Goal: Task Accomplishment & Management: Manage account settings

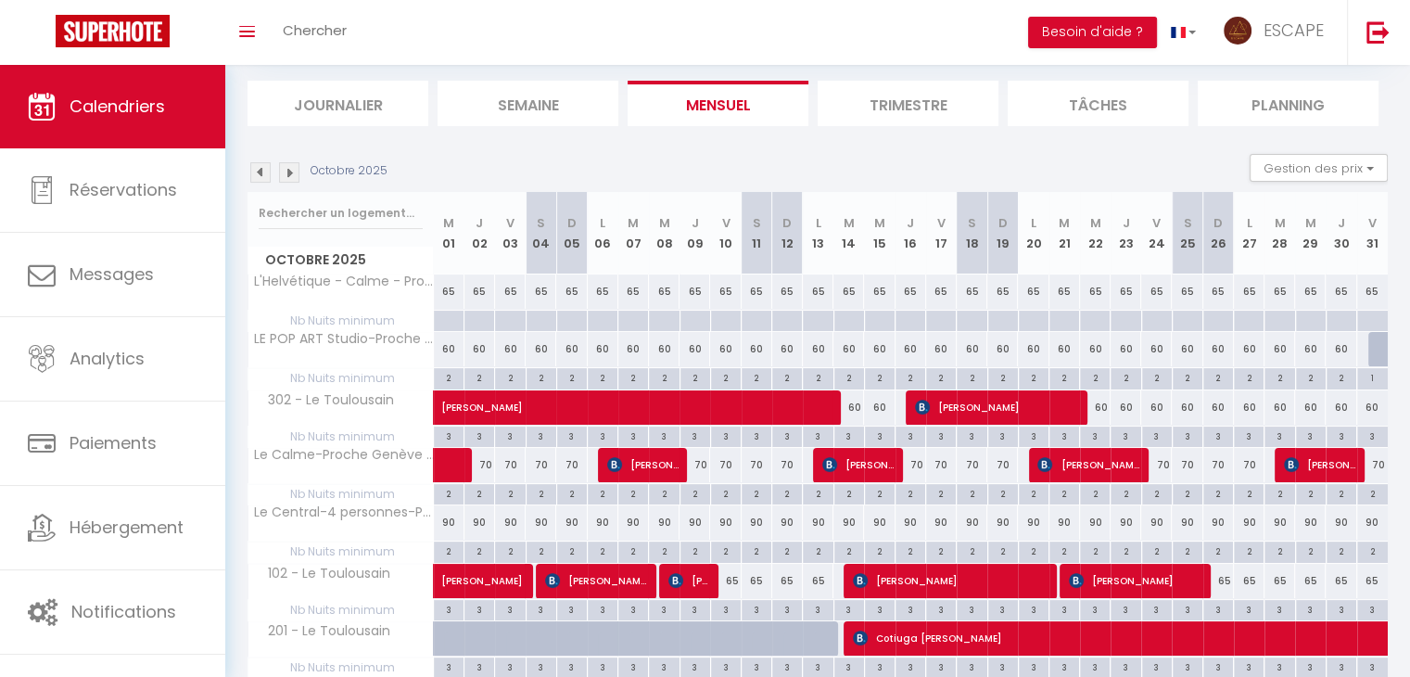
click at [267, 168] on img at bounding box center [260, 172] width 20 height 20
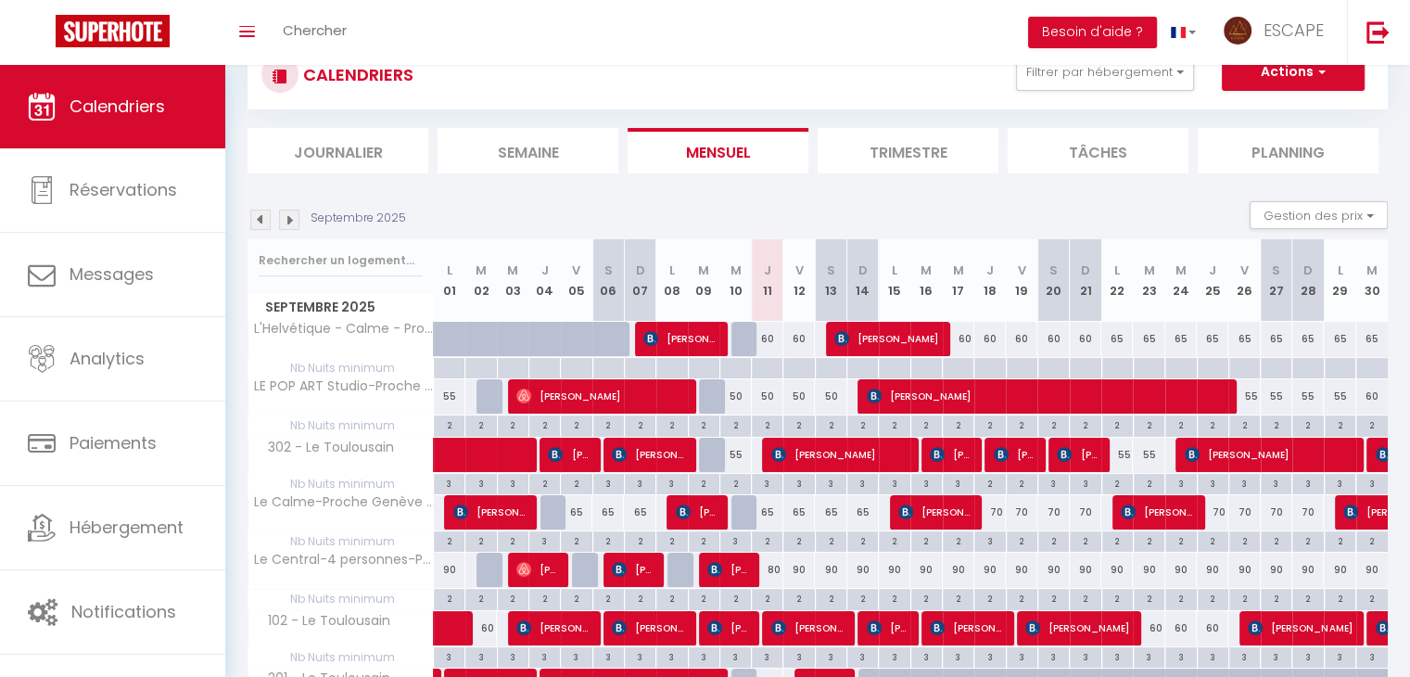
scroll to position [112, 0]
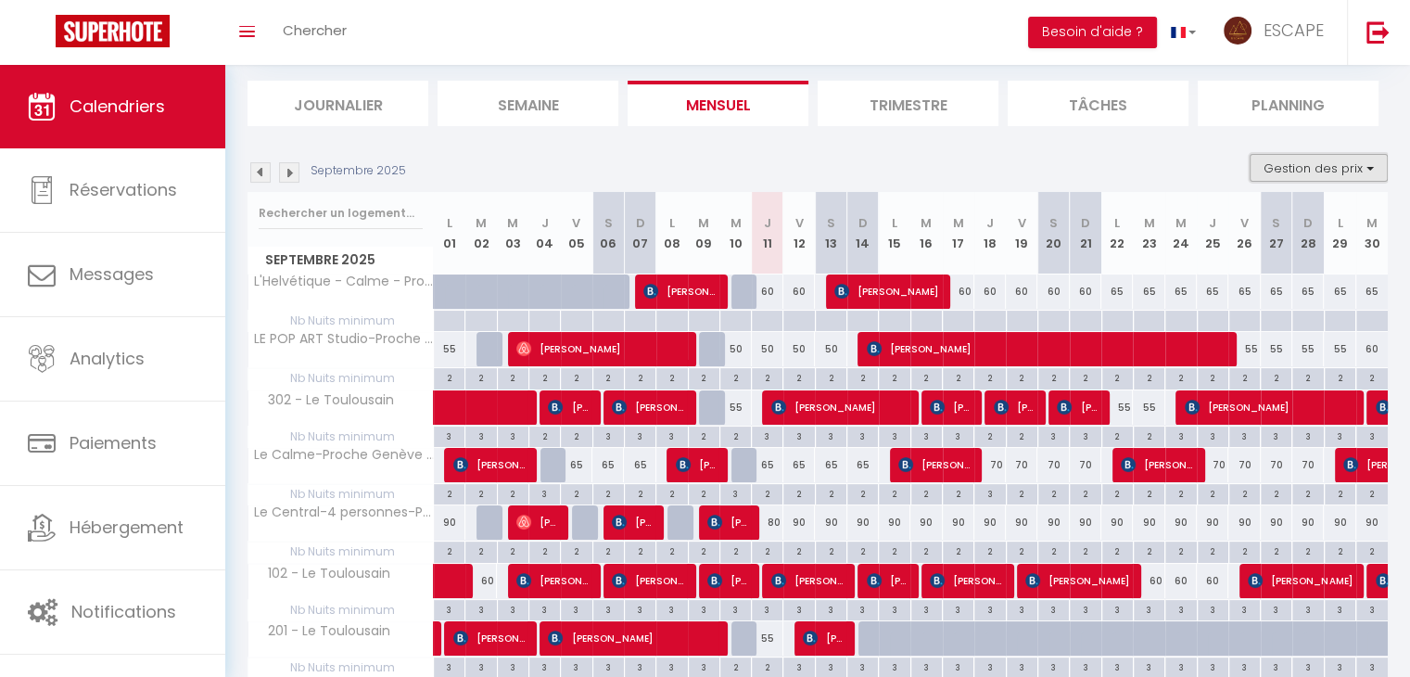
click at [1287, 172] on button "Gestion des prix" at bounding box center [1319, 168] width 138 height 28
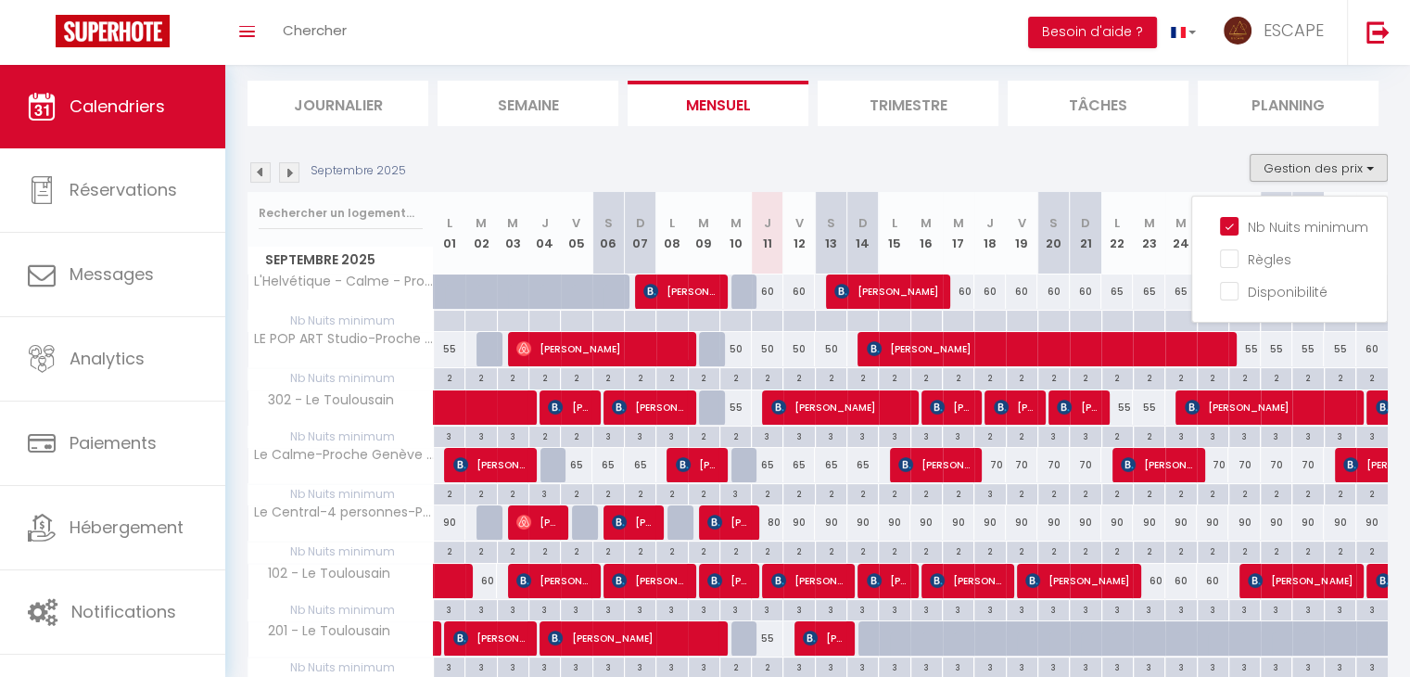
click at [871, 324] on div at bounding box center [862, 321] width 32 height 21
type input "Dim 14 Septembre 2025"
type input "Lun 15 Septembre 2025"
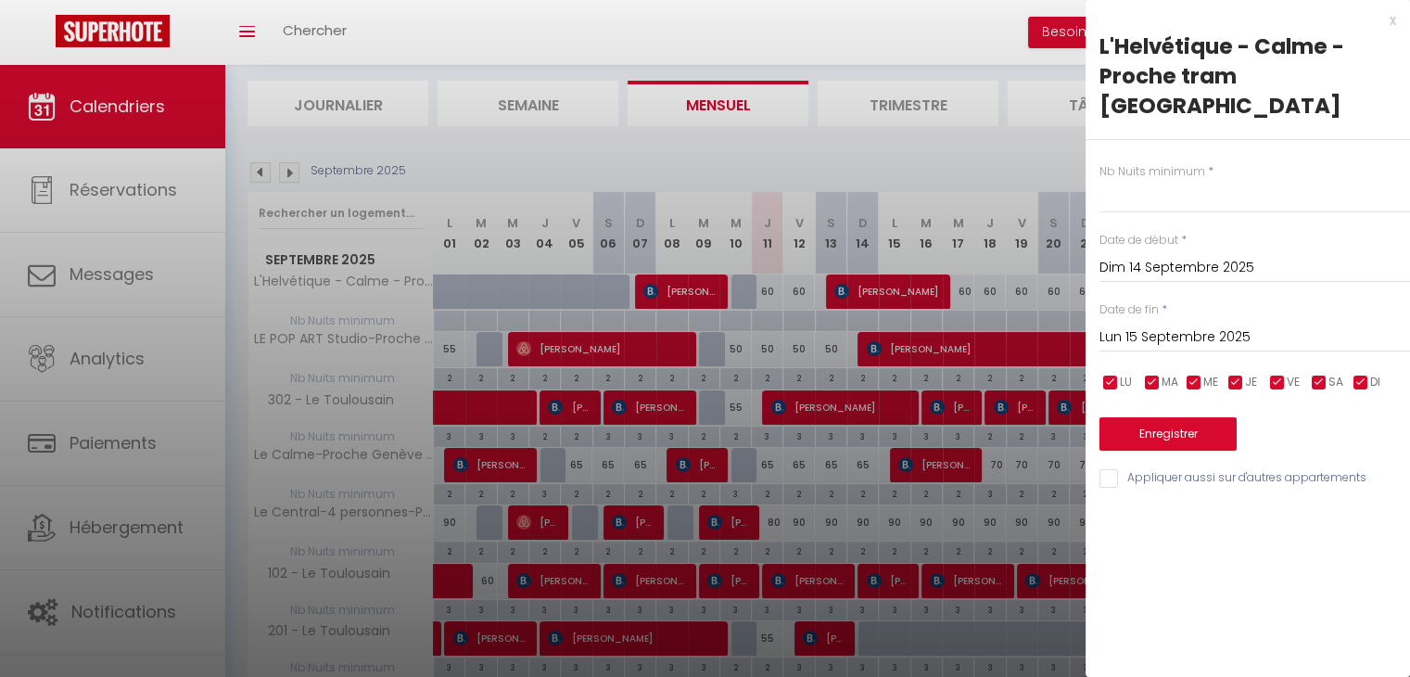
click at [1391, 24] on div "x" at bounding box center [1241, 20] width 311 height 22
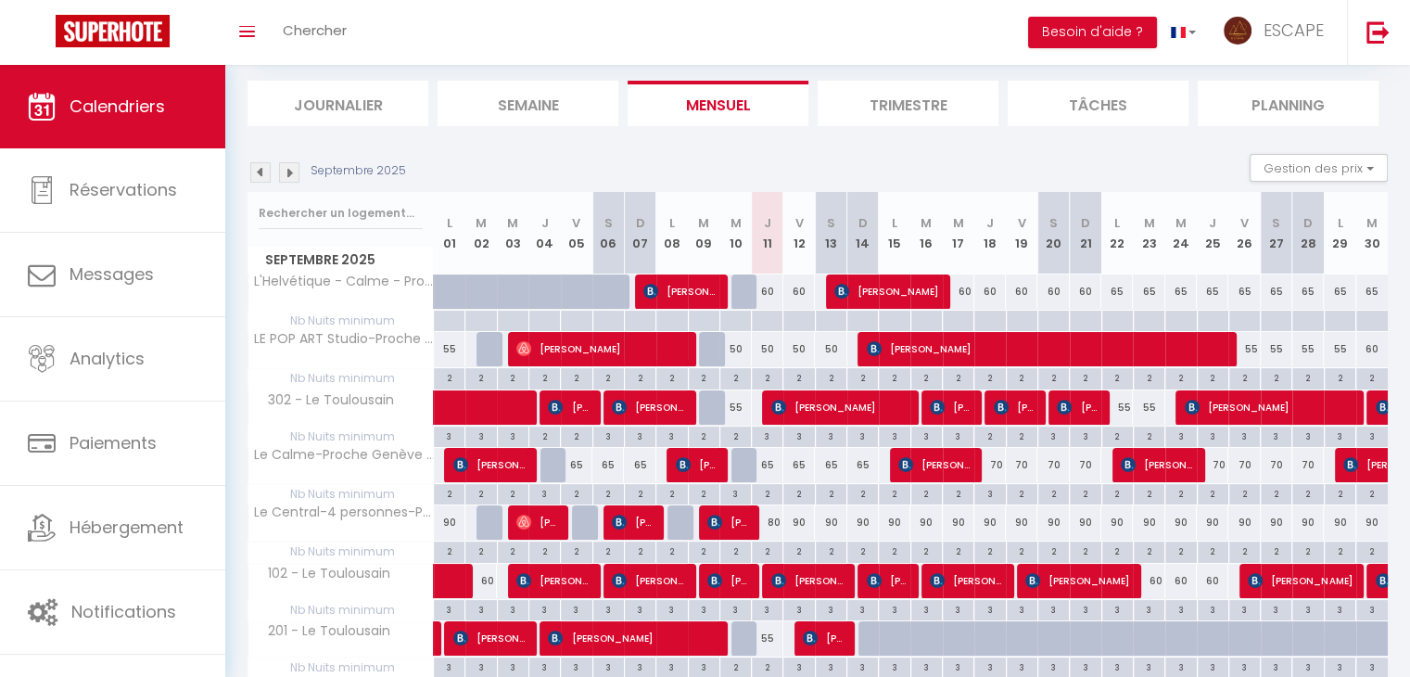
click at [769, 320] on div at bounding box center [767, 321] width 32 height 21
type input "Jeu 11 Septembre 2025"
type input "Ven 12 Septembre 2025"
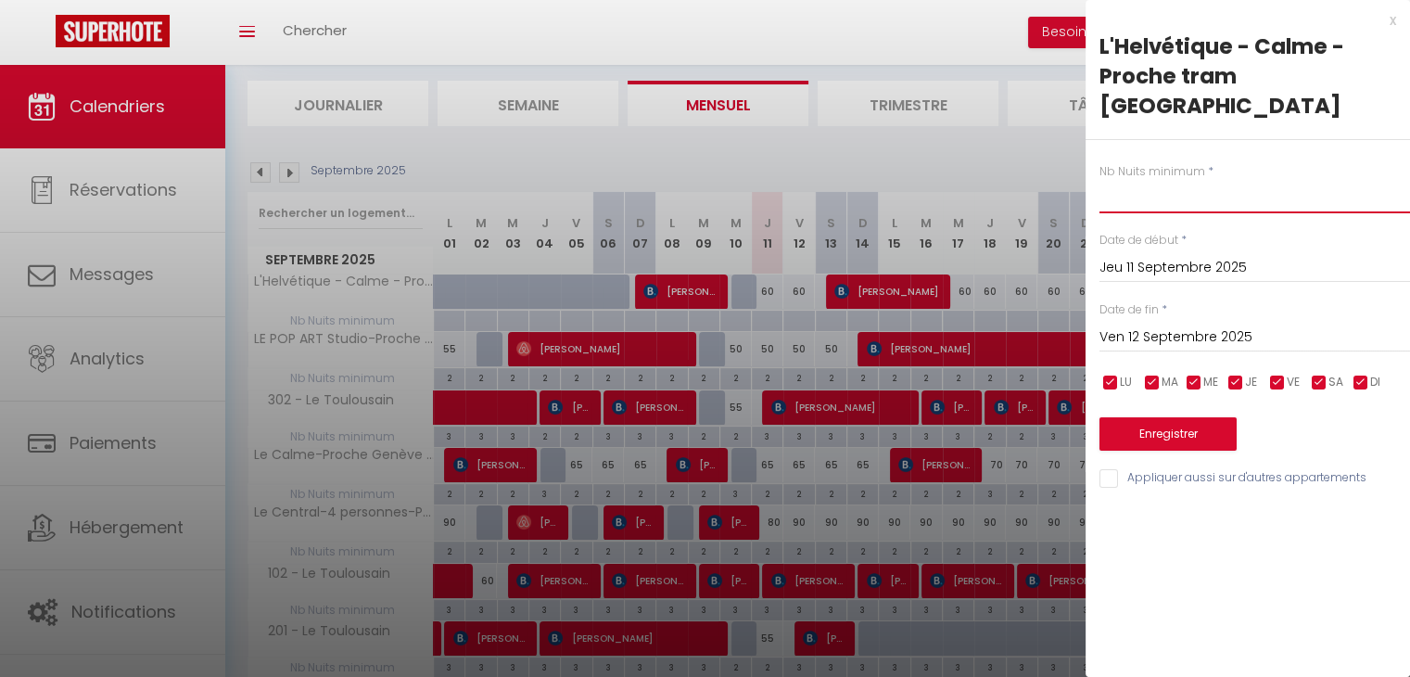
click at [1119, 180] on input "text" at bounding box center [1255, 196] width 311 height 33
type input "2"
click at [1164, 325] on input "Ven 12 Septembre 2025" at bounding box center [1255, 337] width 311 height 24
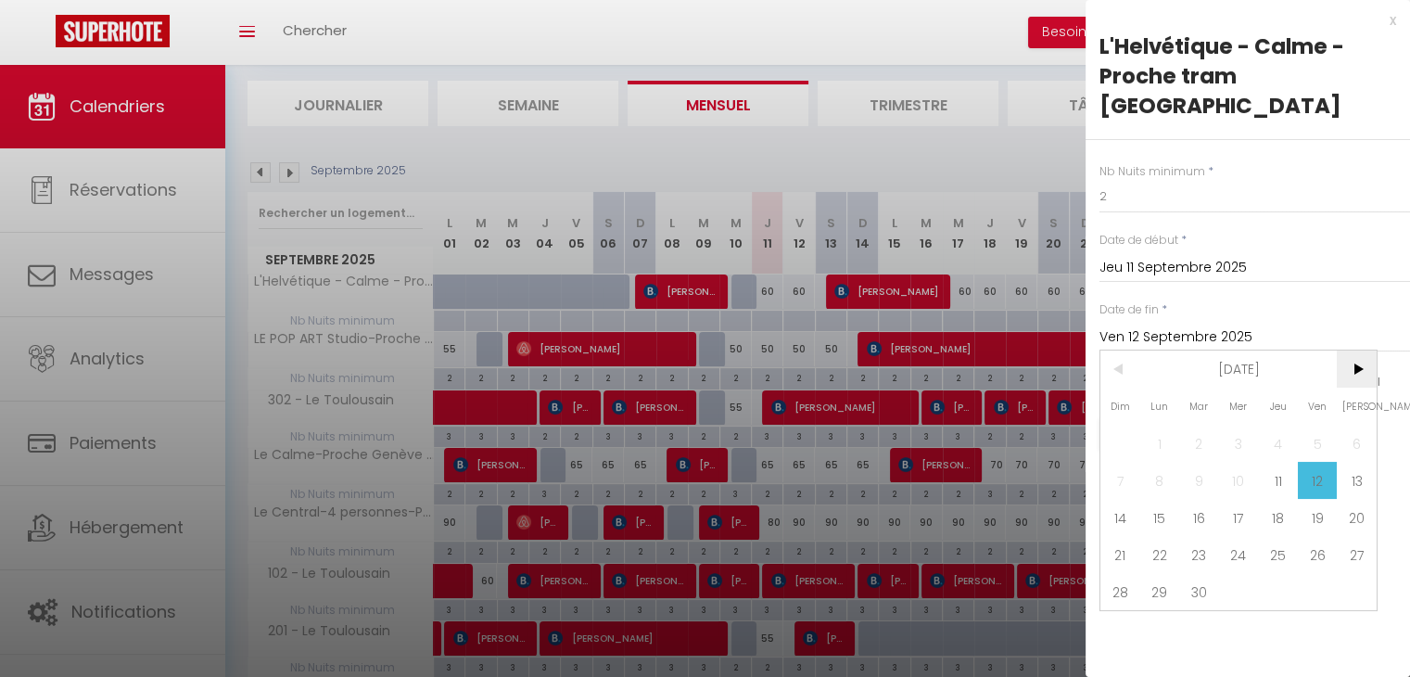
click at [1355, 350] on span ">" at bounding box center [1357, 368] width 40 height 37
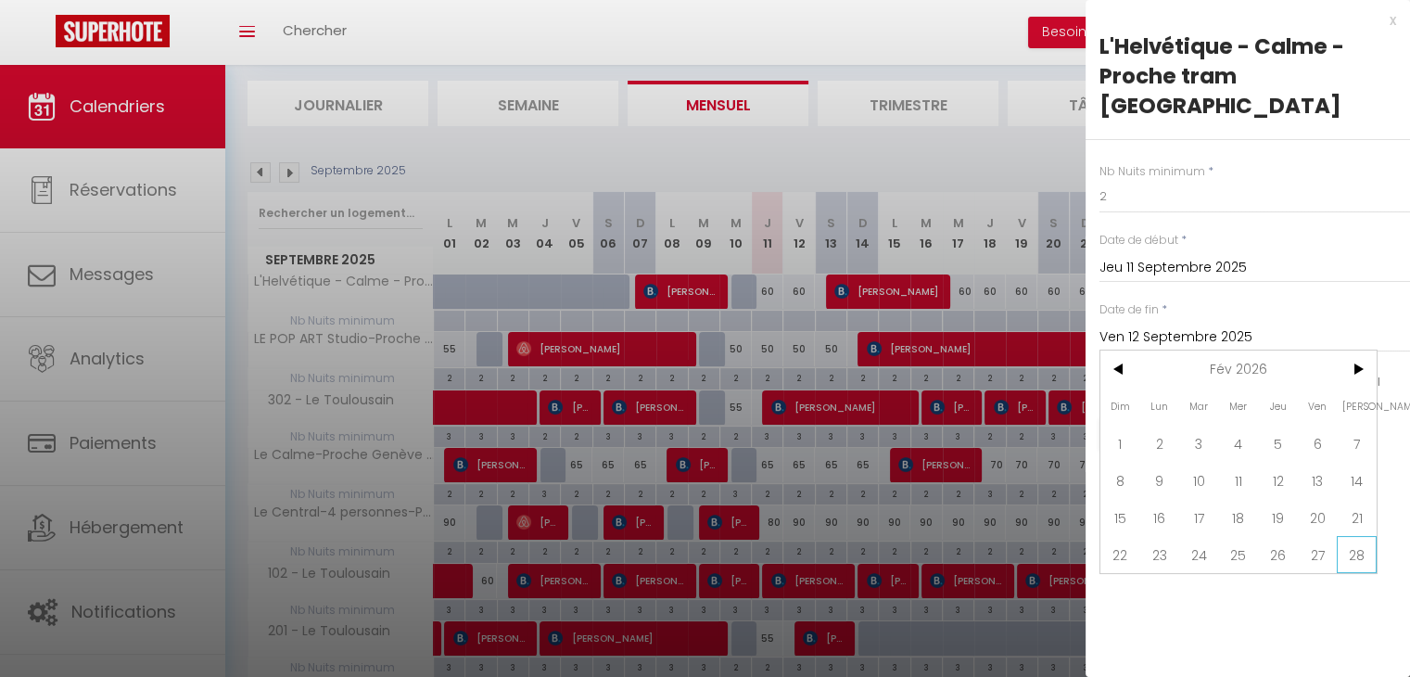
click at [1354, 536] on span "28" at bounding box center [1357, 554] width 40 height 37
type input "[PERSON_NAME] 28 Février 2026"
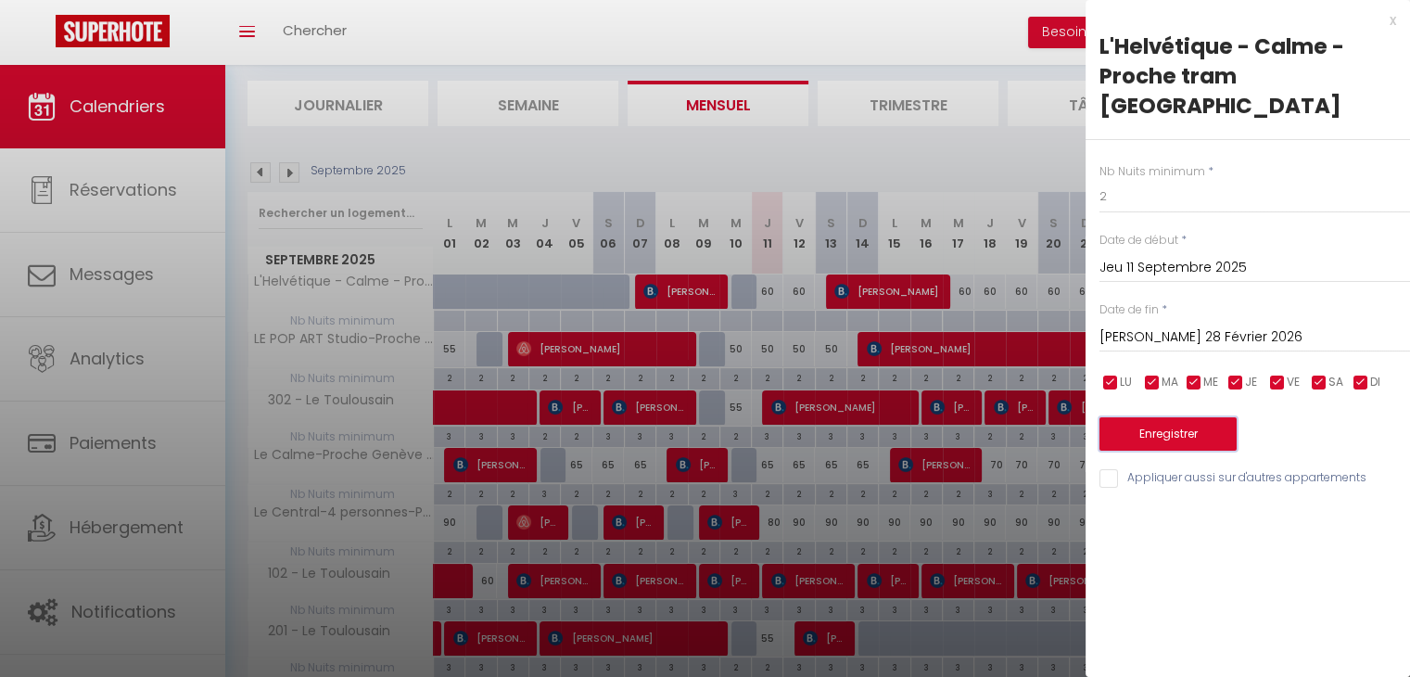
click at [1157, 417] on button "Enregistrer" at bounding box center [1168, 433] width 137 height 33
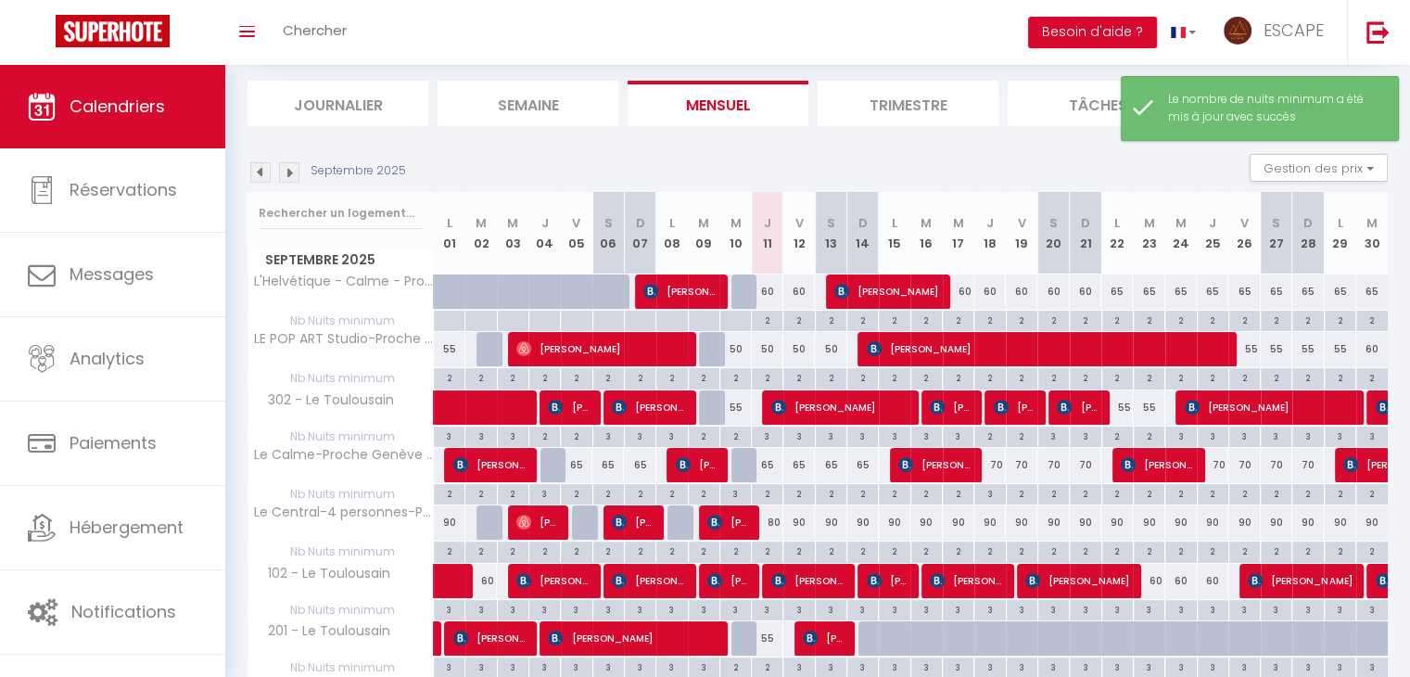
click at [768, 288] on div "60" at bounding box center [768, 291] width 32 height 34
type input "60"
type input "Jeu 11 Septembre 2025"
type input "Ven 12 Septembre 2025"
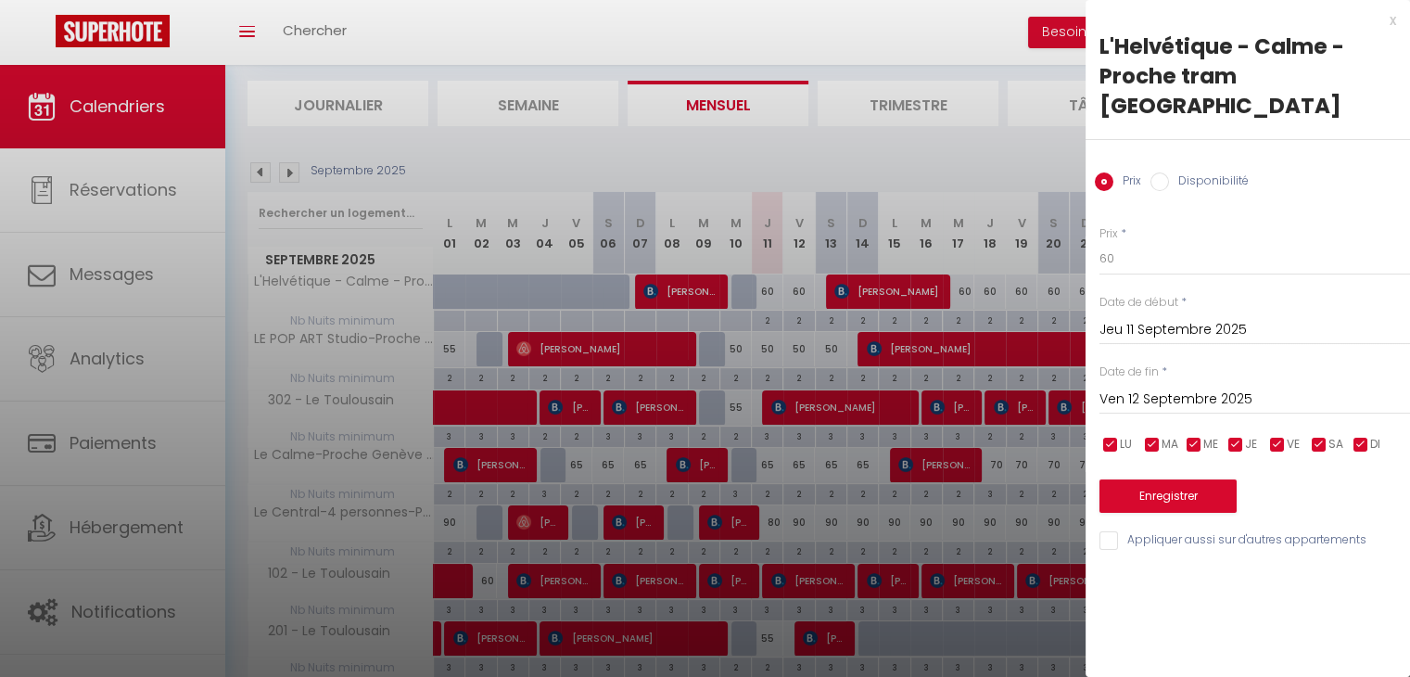
click at [1158, 172] on input "Disponibilité" at bounding box center [1160, 181] width 19 height 19
radio input "true"
radio input "false"
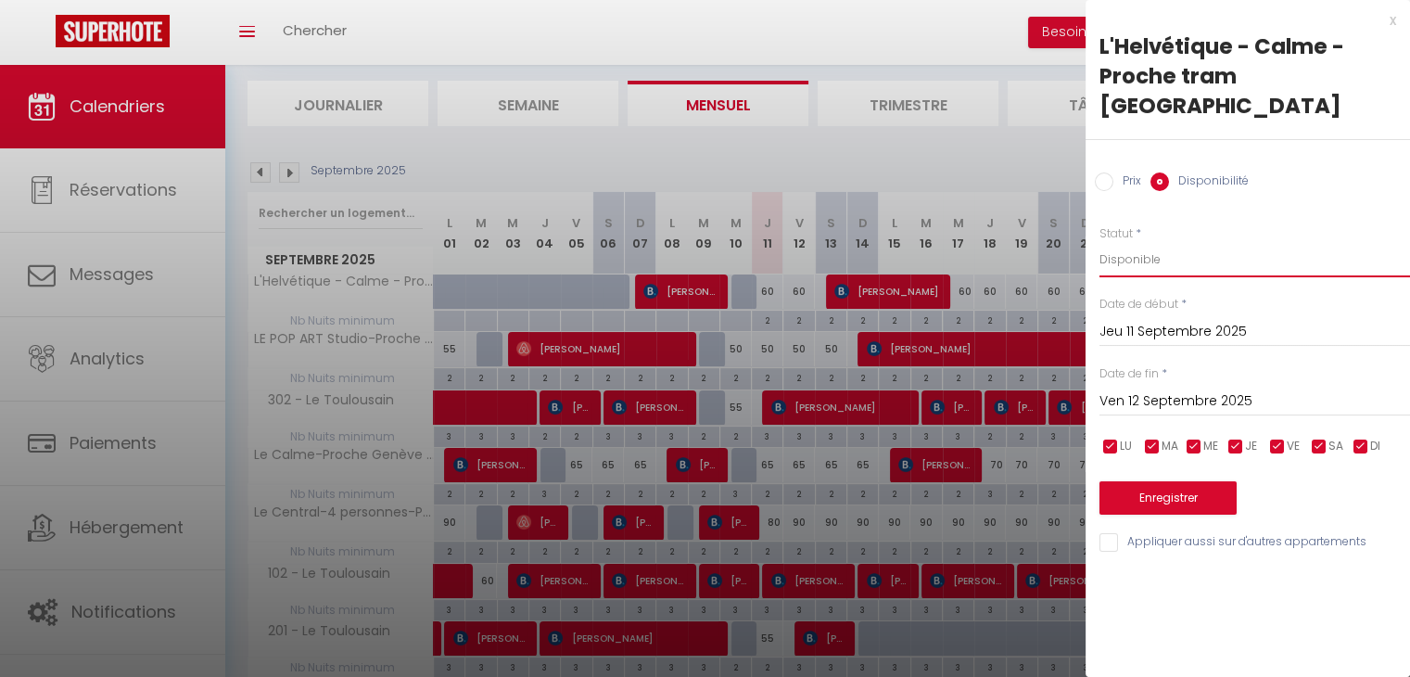
click at [1125, 242] on select "Disponible Indisponible" at bounding box center [1255, 259] width 311 height 35
select select "0"
click at [1100, 242] on select "Disponible Indisponible" at bounding box center [1255, 259] width 311 height 35
click at [1140, 481] on button "Enregistrer" at bounding box center [1168, 497] width 137 height 33
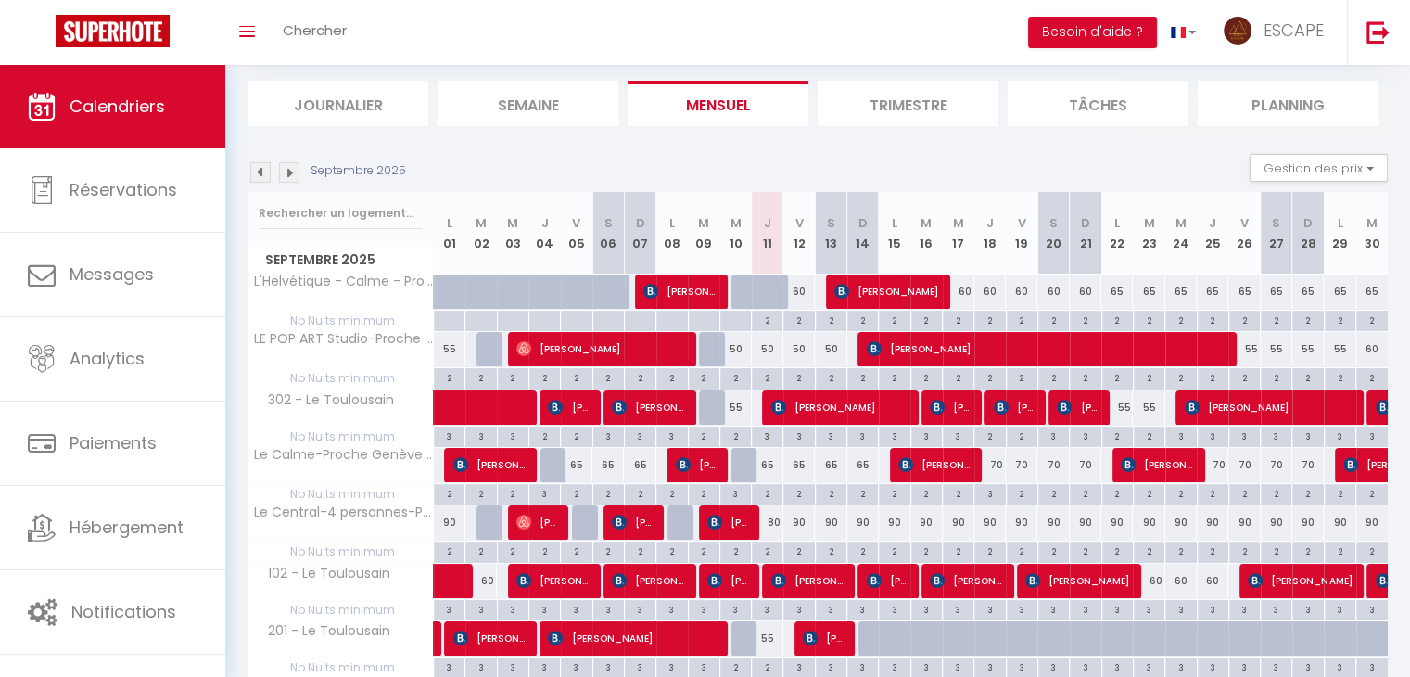
click at [771, 465] on div "65" at bounding box center [768, 465] width 32 height 34
select select "1"
type input "Jeu 11 Septembre 2025"
type input "Ven 12 Septembre 2025"
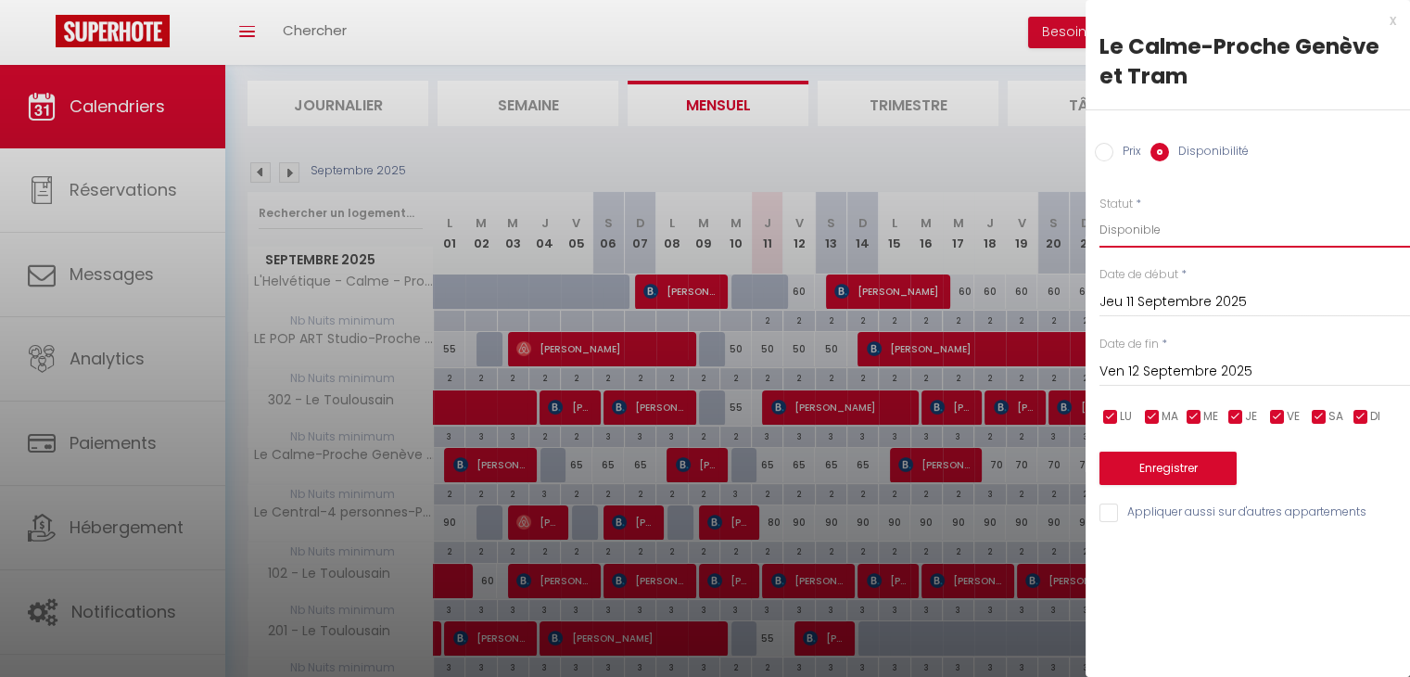
click at [1169, 235] on select "Disponible Indisponible" at bounding box center [1255, 229] width 311 height 35
select select "0"
click at [1100, 212] on select "Disponible Indisponible" at bounding box center [1255, 229] width 311 height 35
click at [1174, 460] on button "Enregistrer" at bounding box center [1168, 467] width 137 height 33
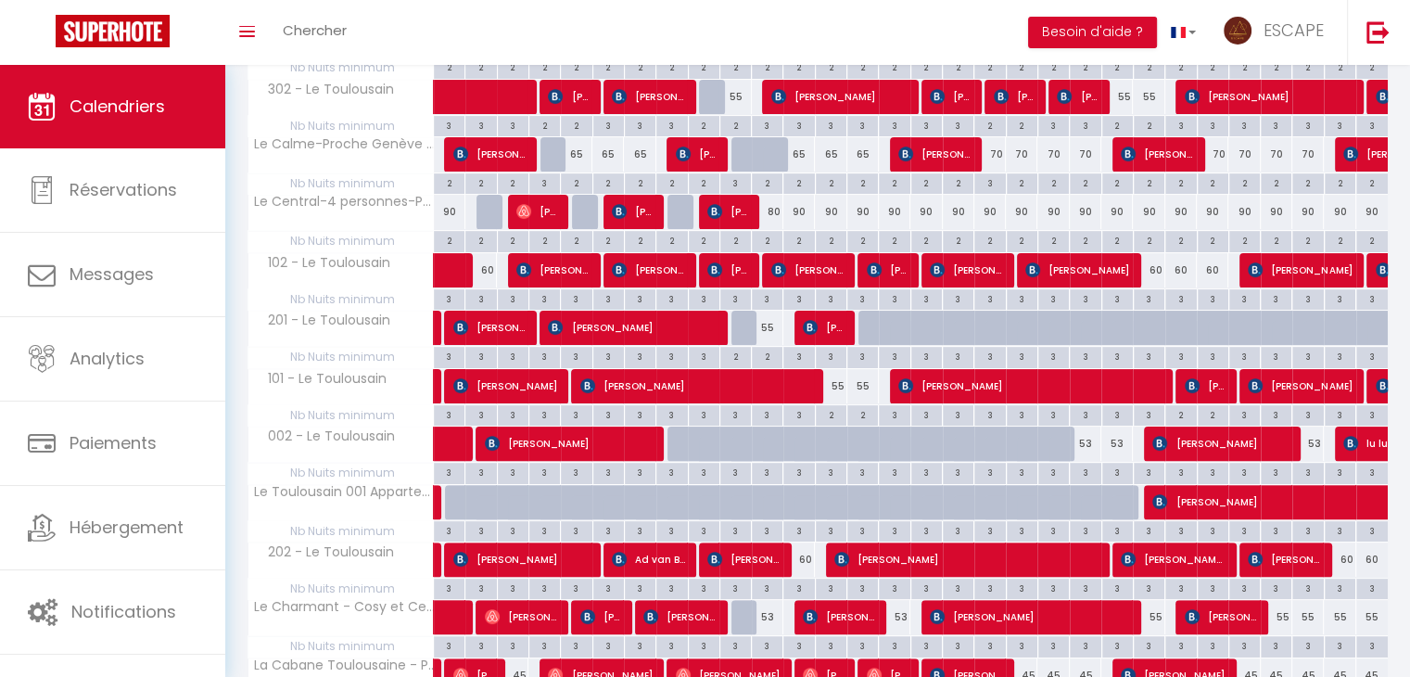
scroll to position [419, 0]
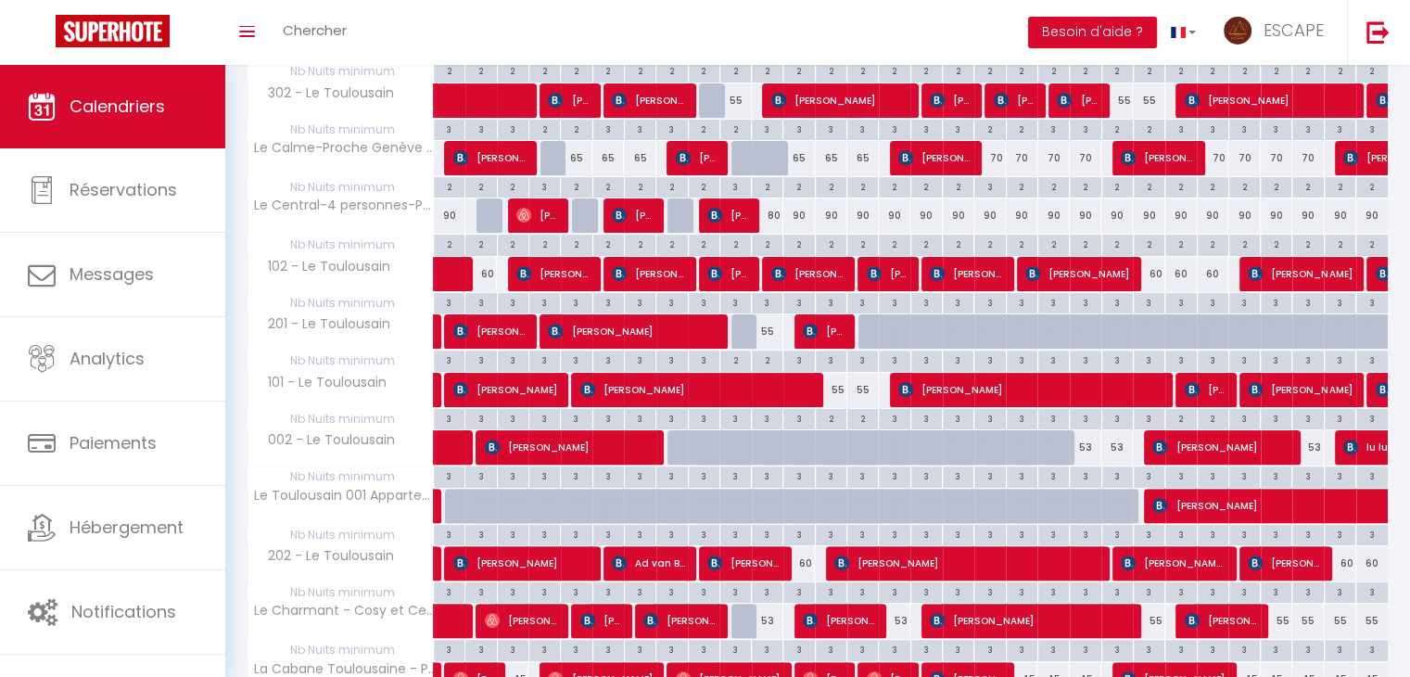
click at [771, 209] on div "80" at bounding box center [768, 215] width 32 height 34
select select "1"
type input "Jeu 11 Septembre 2025"
type input "Ven 12 Septembre 2025"
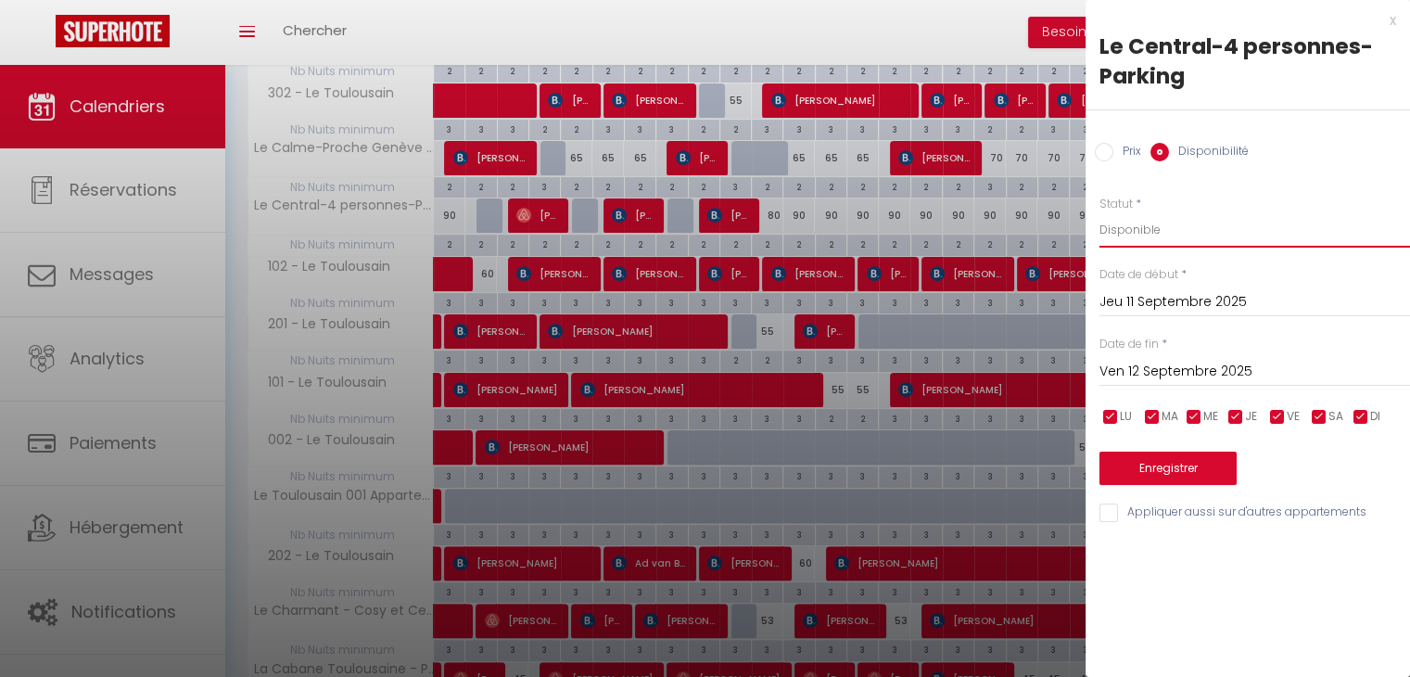
click at [1129, 231] on select "Disponible Indisponible" at bounding box center [1255, 229] width 311 height 35
select select "0"
click at [1100, 212] on select "Disponible Indisponible" at bounding box center [1255, 229] width 311 height 35
click at [1151, 480] on button "Enregistrer" at bounding box center [1168, 467] width 137 height 33
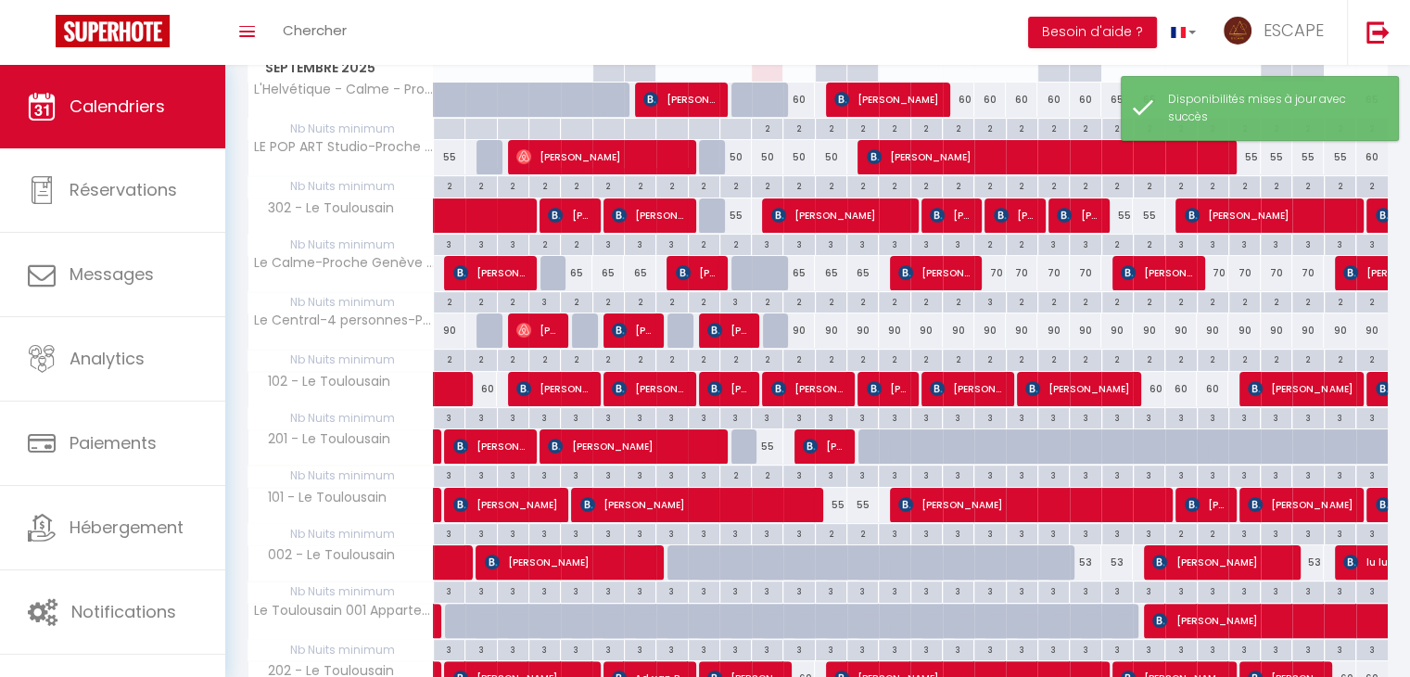
scroll to position [304, 0]
click at [994, 273] on div "70" at bounding box center [990, 273] width 32 height 34
select select "1"
type input "Jeu 18 Septembre 2025"
type input "Ven 19 Septembre 2025"
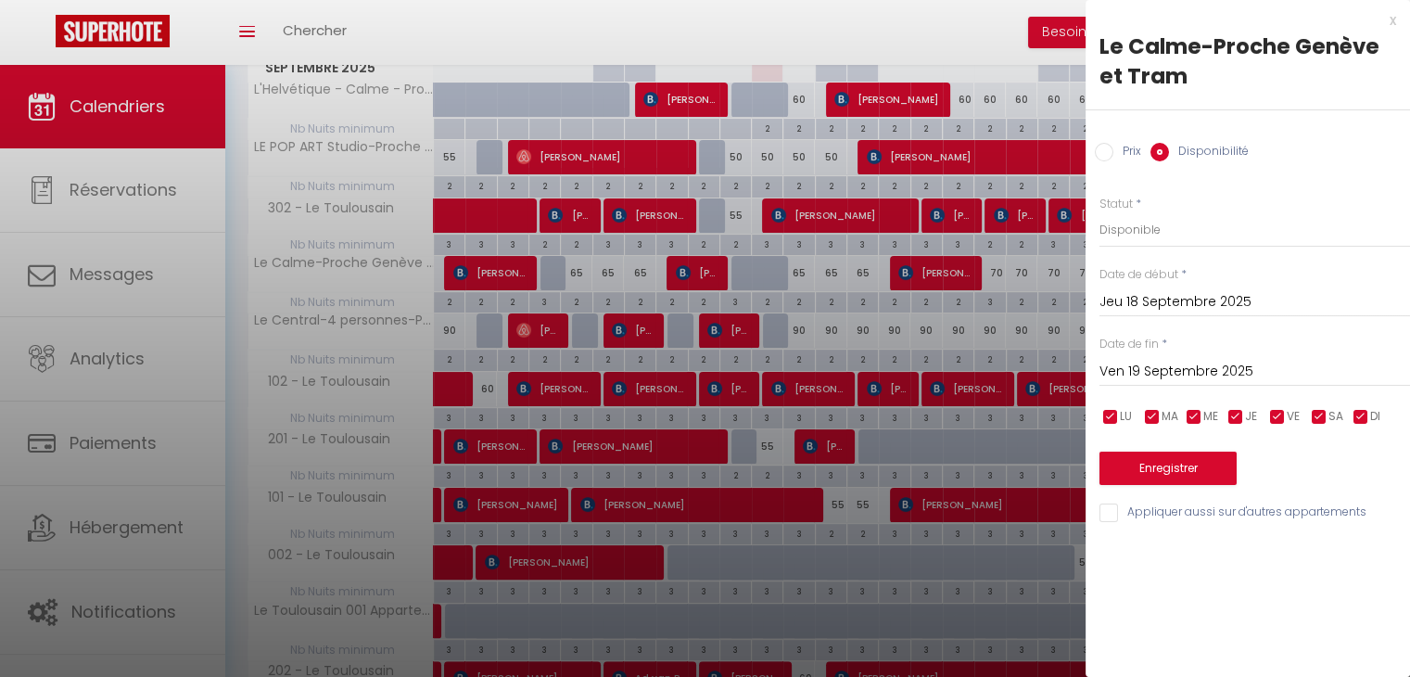
click at [1099, 148] on input "Prix" at bounding box center [1104, 152] width 19 height 19
radio input "true"
radio input "false"
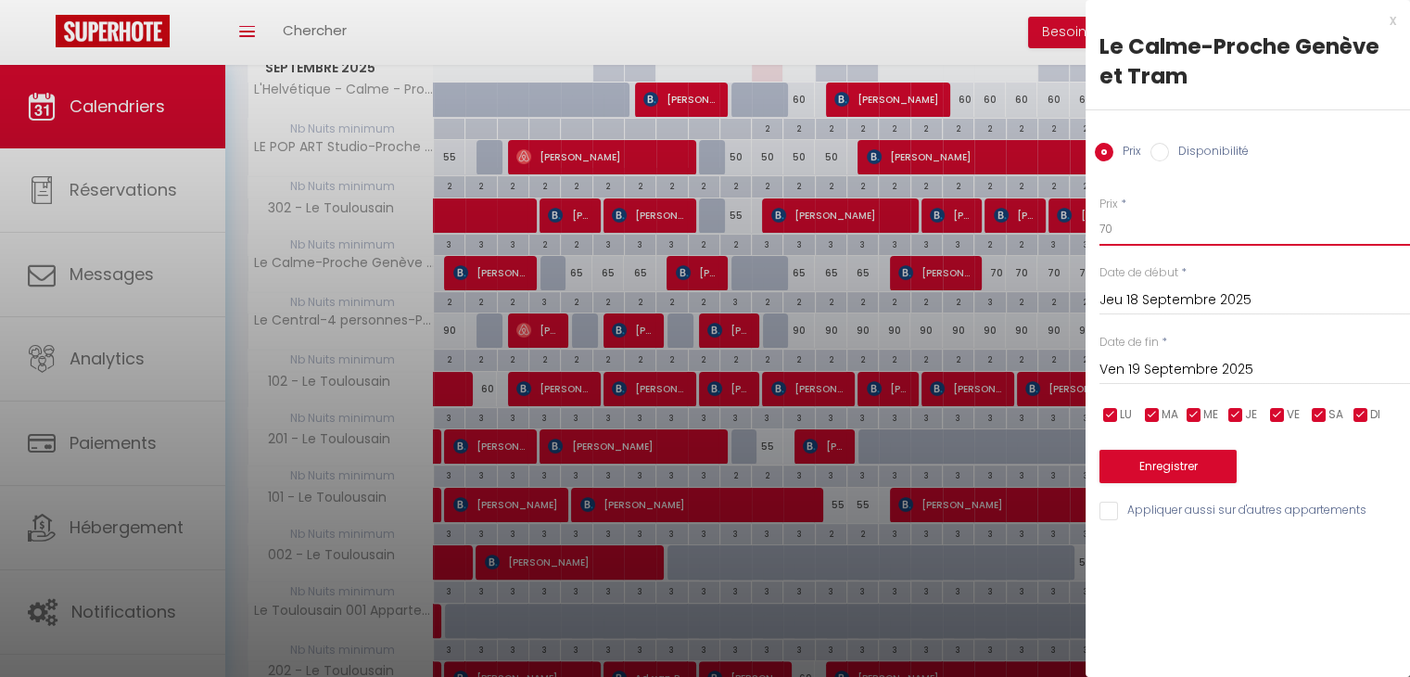
click at [1141, 232] on input "70" at bounding box center [1255, 228] width 311 height 33
type input "7"
type input "65"
click at [1142, 362] on input "Ven 19 Septembre 2025" at bounding box center [1255, 370] width 311 height 24
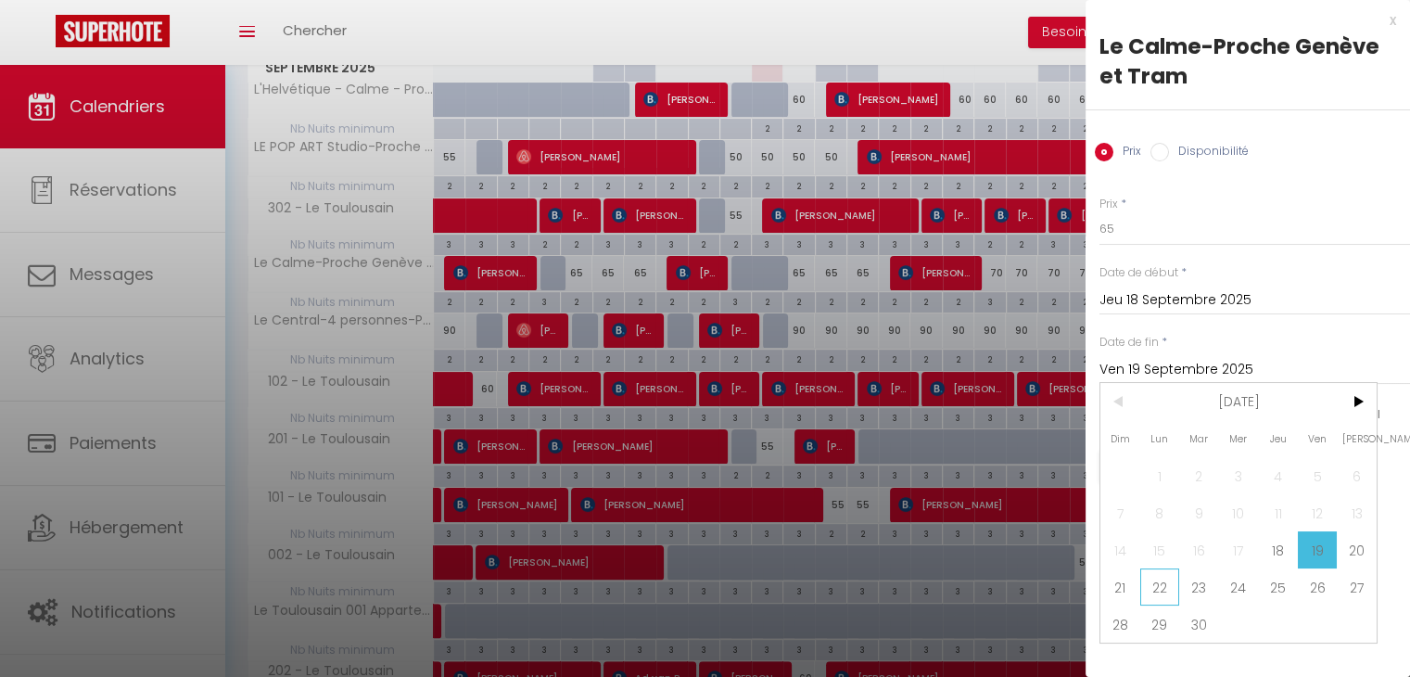
click at [1164, 587] on span "22" at bounding box center [1160, 586] width 40 height 37
type input "Lun 22 Septembre 2025"
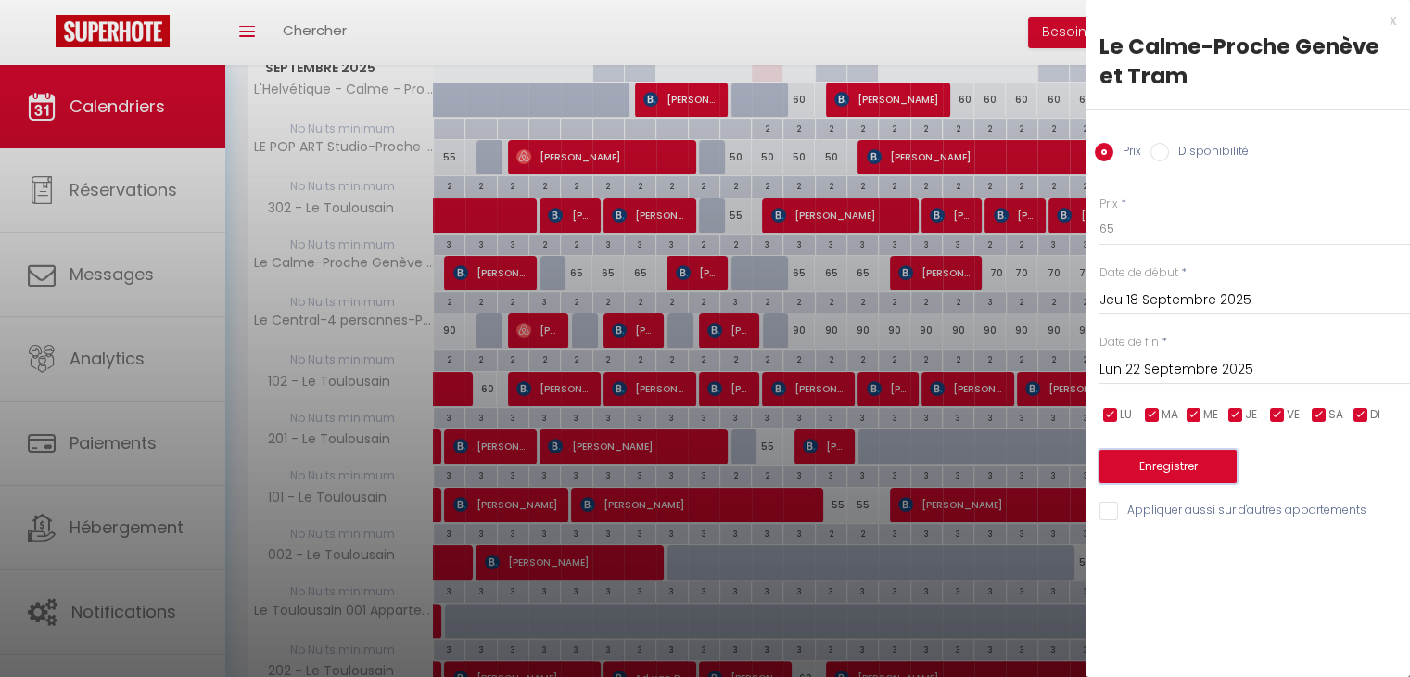
click at [1171, 479] on button "Enregistrer" at bounding box center [1168, 466] width 137 height 33
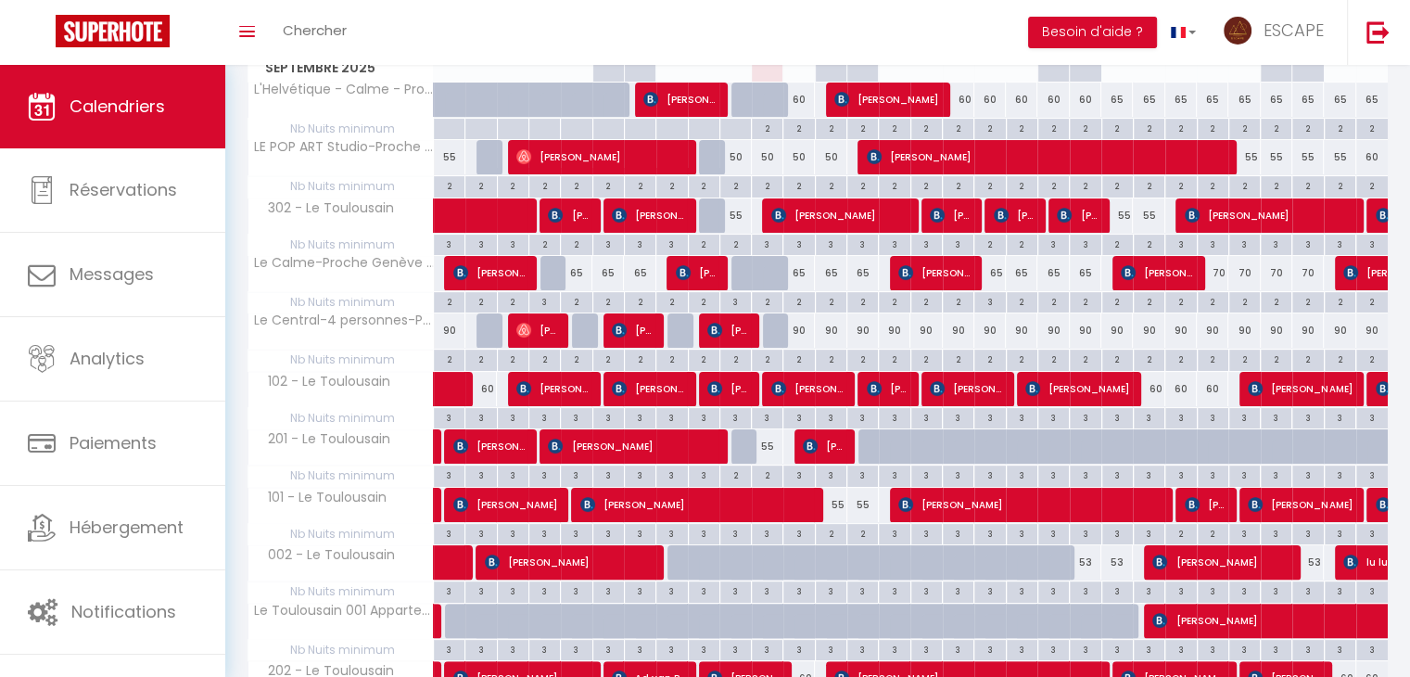
click at [1223, 269] on div "70" at bounding box center [1213, 273] width 32 height 34
type input "70"
type input "Jeu 25 Septembre 2025"
type input "Ven 26 Septembre 2025"
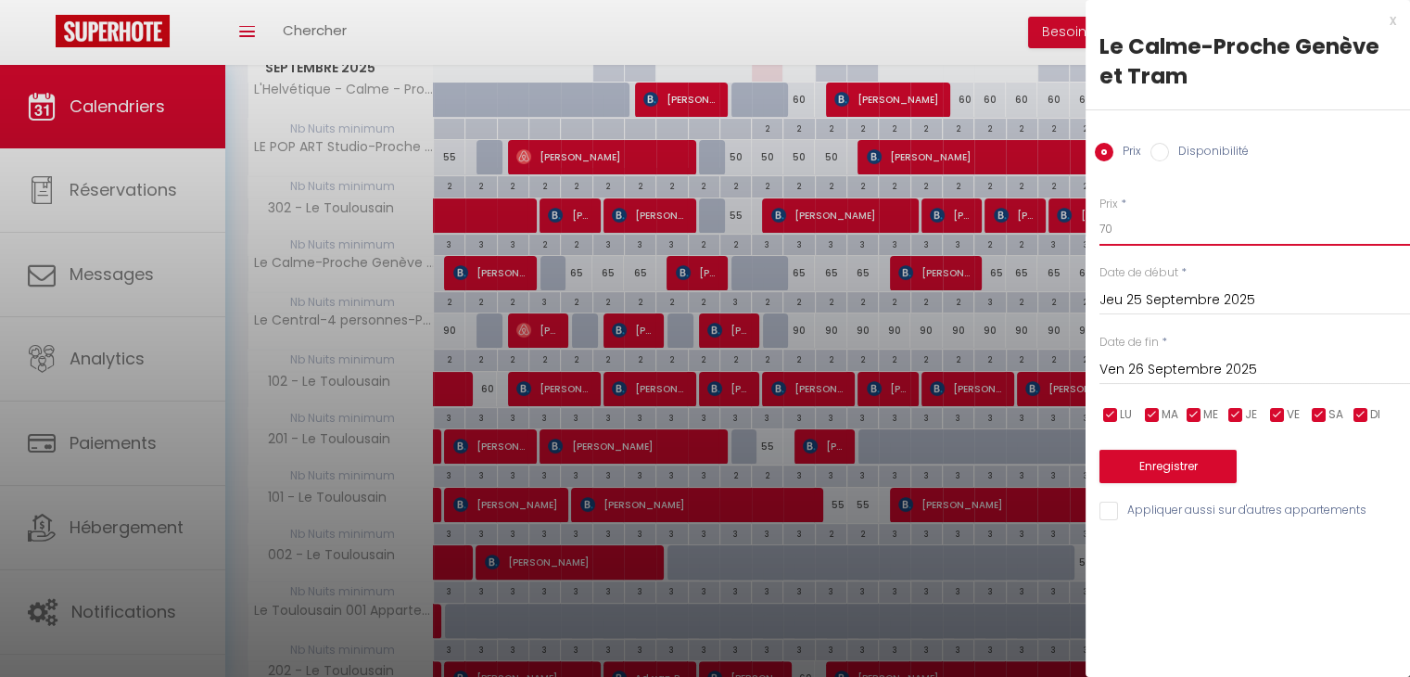
click at [1157, 238] on input "70" at bounding box center [1255, 228] width 311 height 33
type input "7"
type input "65"
click at [1170, 361] on input "Ven 26 Septembre 2025" at bounding box center [1255, 370] width 311 height 24
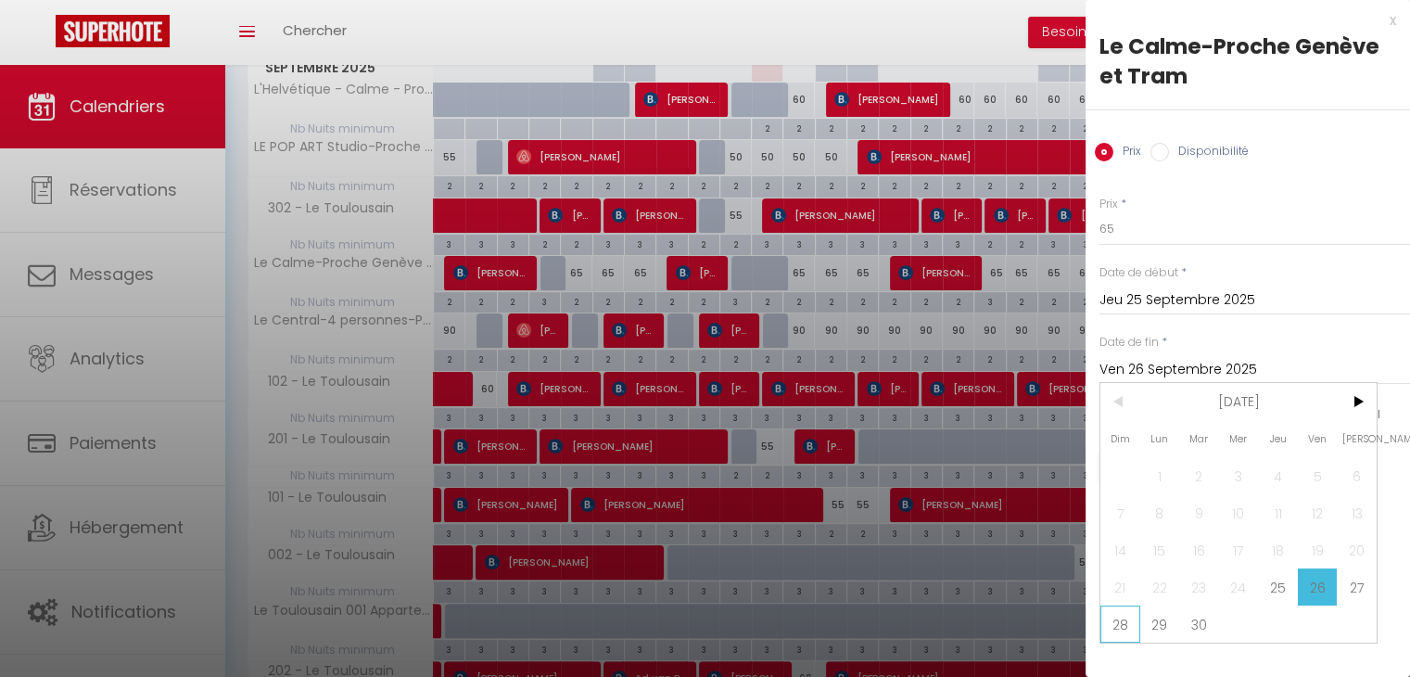
click at [1129, 623] on span "28" at bounding box center [1120, 623] width 40 height 37
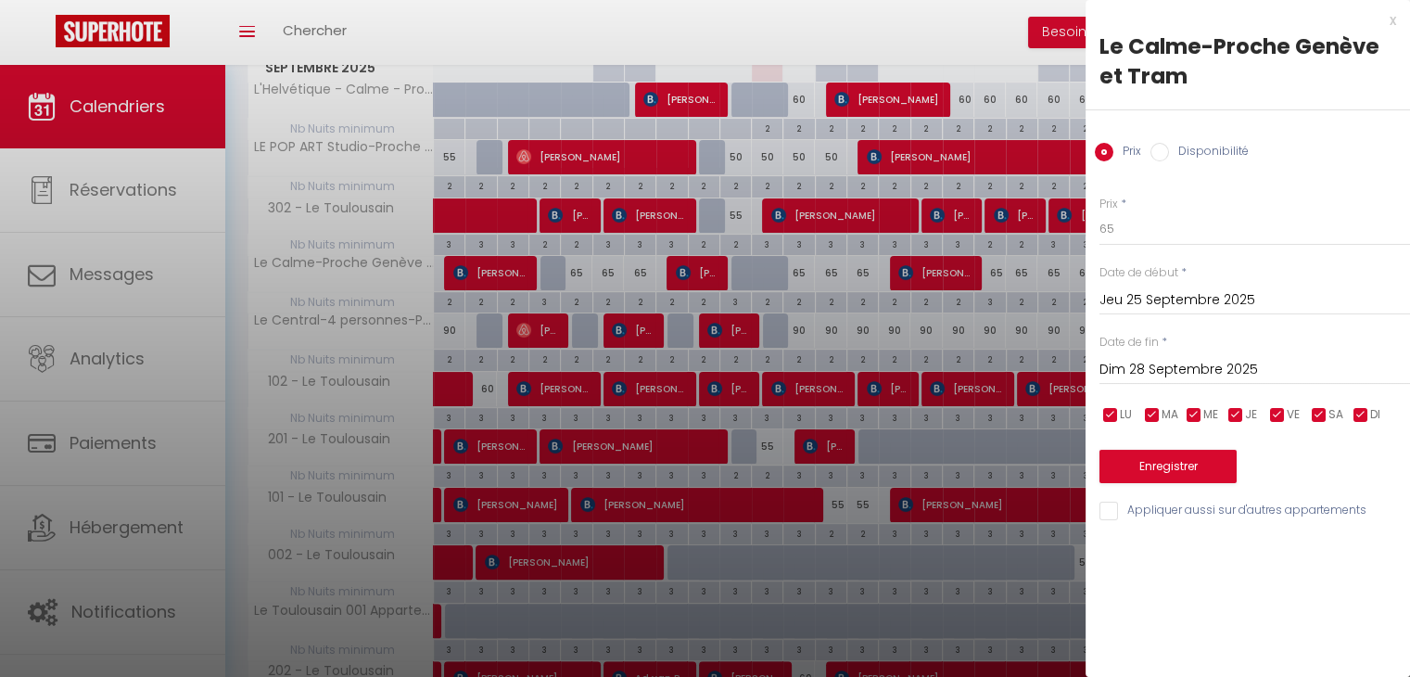
click at [1199, 365] on input "Dim 28 Septembre 2025" at bounding box center [1255, 370] width 311 height 24
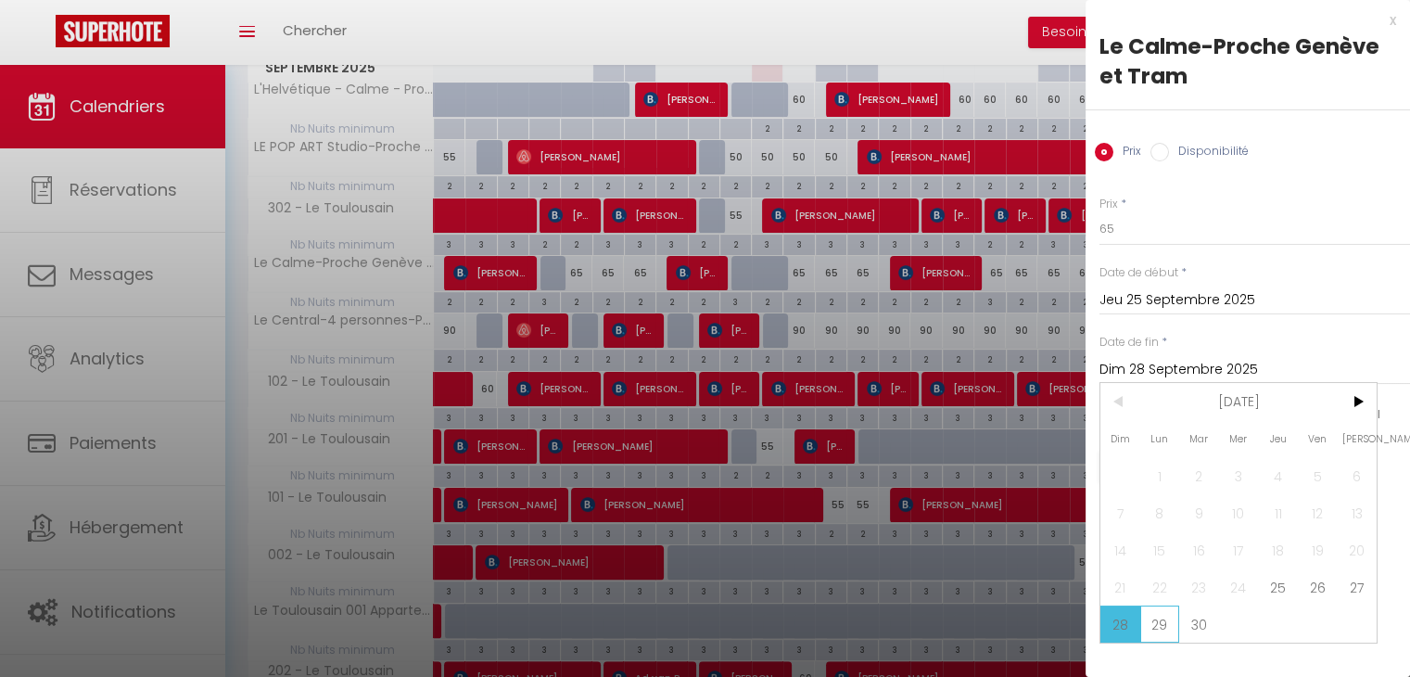
click at [1162, 627] on span "29" at bounding box center [1160, 623] width 40 height 37
type input "Lun 29 Septembre 2025"
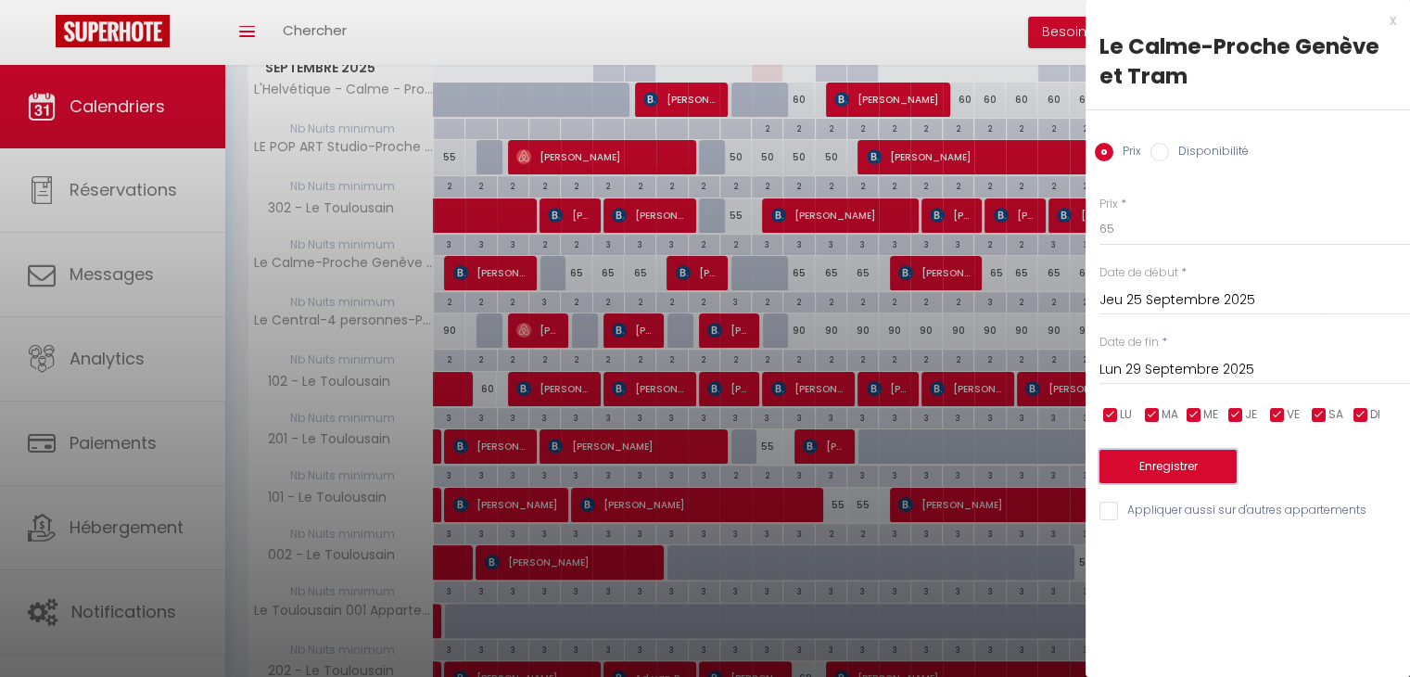
click at [1184, 473] on button "Enregistrer" at bounding box center [1168, 466] width 137 height 33
